Goal: Task Accomplishment & Management: Manage account settings

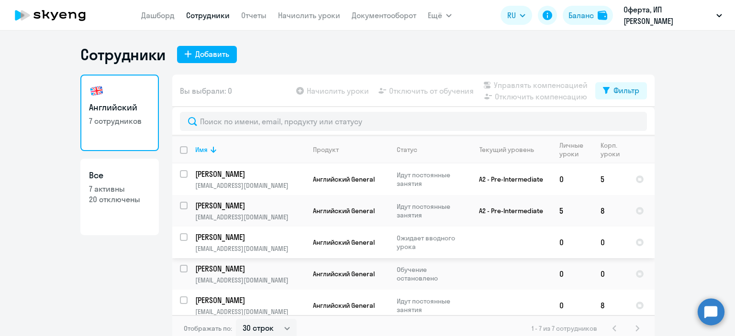
select select "30"
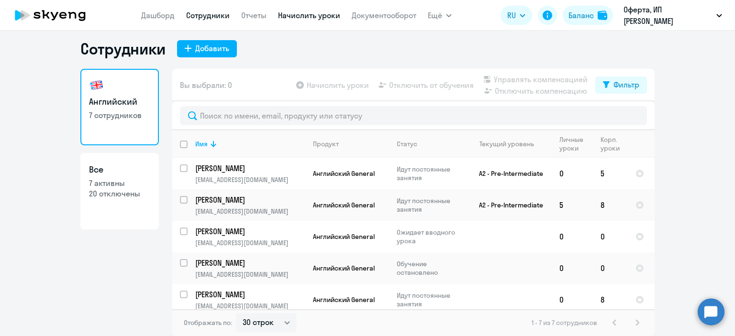
click at [298, 15] on link "Начислить уроки" at bounding box center [309, 16] width 62 height 10
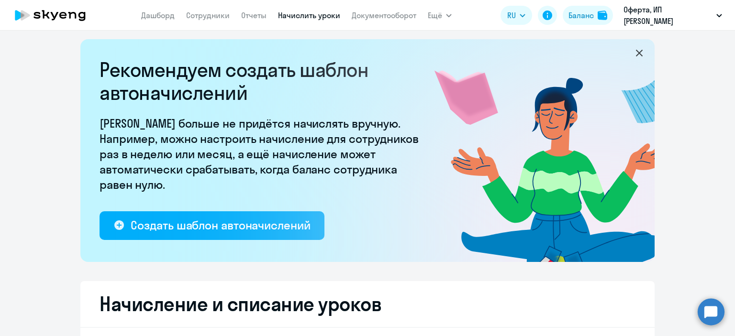
select select "10"
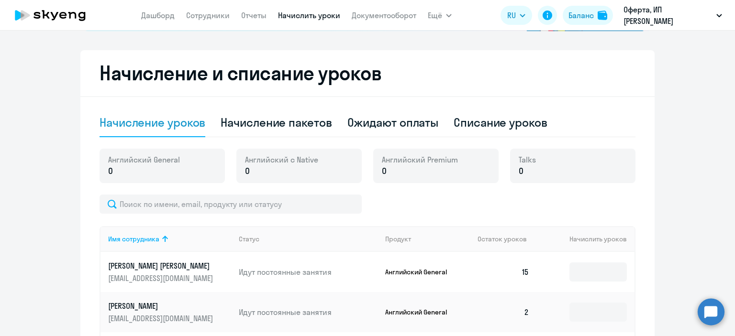
scroll to position [235, 0]
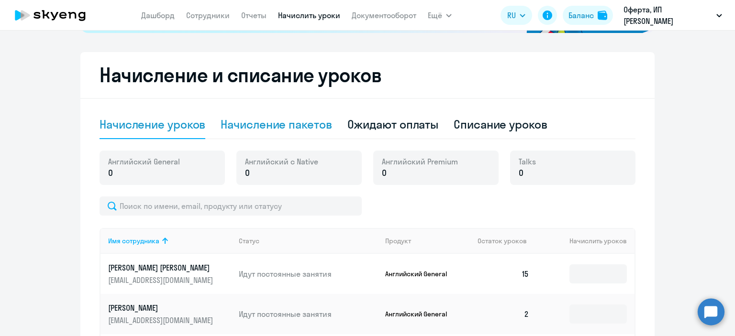
click at [255, 124] on div "Начисление пакетов" at bounding box center [276, 124] width 111 height 15
select select "10"
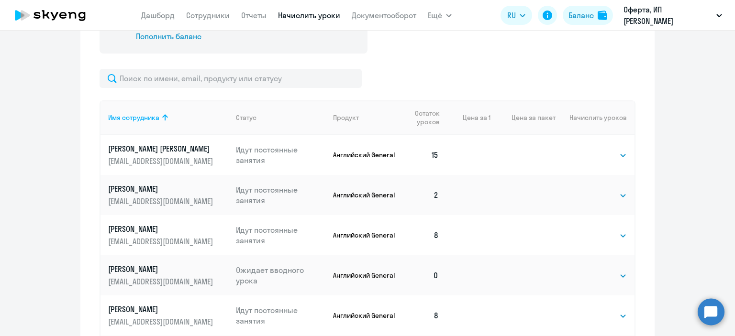
scroll to position [394, 0]
click at [603, 200] on td "Выбрать 4 8 16 32 64 96 128 Выбрать" at bounding box center [594, 194] width 79 height 40
click at [599, 196] on select "Выбрать 4 8 16 32 64 96 128" at bounding box center [606, 194] width 39 height 11
select select "8"
click at [587, 189] on select "Выбрать 4 8 16 32 64 96 128" at bounding box center [606, 194] width 39 height 11
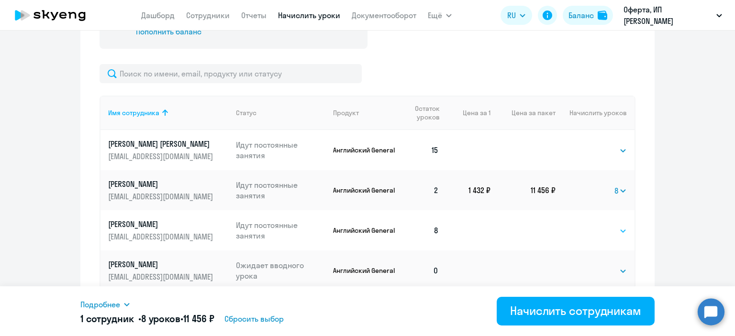
scroll to position [398, 0]
click at [618, 191] on select "Выбрать 4 8 16 32 64 96 128" at bounding box center [620, 190] width 12 height 11
select select
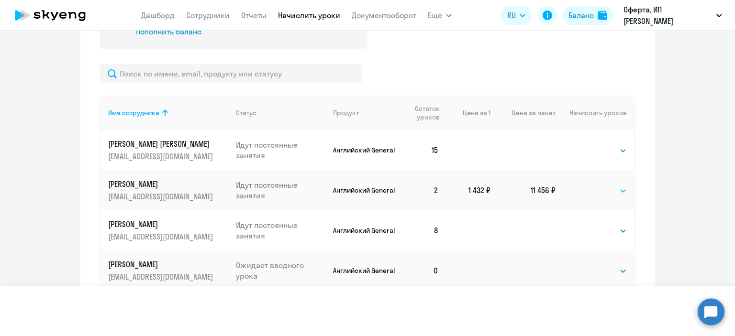
click at [614, 185] on select "Выбрать 4 8 16 32 64 96 128" at bounding box center [620, 190] width 12 height 11
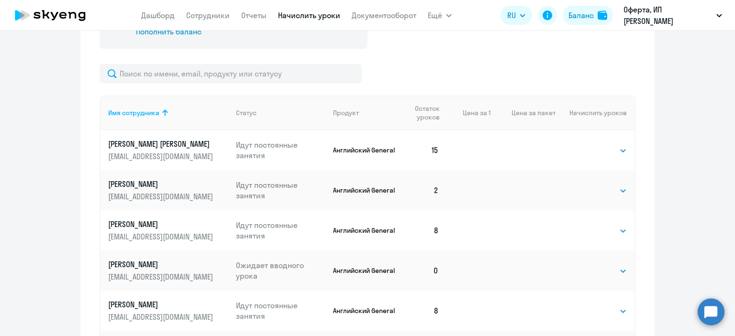
scroll to position [0, 0]
